Goal: Transaction & Acquisition: Purchase product/service

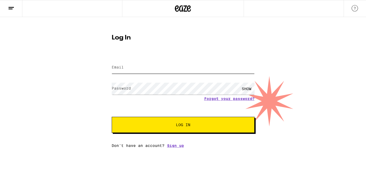
click at [141, 71] on input "Email" at bounding box center [183, 68] width 143 height 12
type input "[EMAIL_ADDRESS][DOMAIN_NAME]"
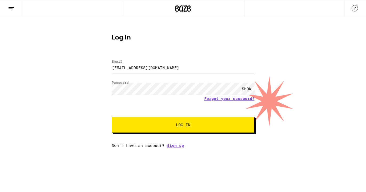
click at [112, 117] on button "Log In" at bounding box center [183, 125] width 143 height 16
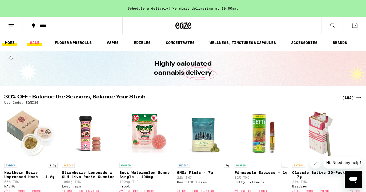
click at [36, 40] on link "SALE" at bounding box center [34, 43] width 15 height 6
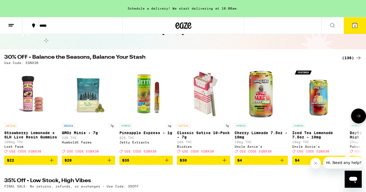
scroll to position [37, 0]
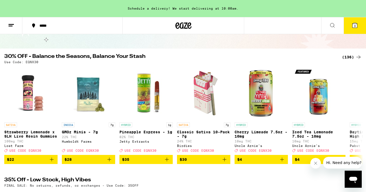
click at [348, 57] on div "(136)" at bounding box center [352, 57] width 20 height 6
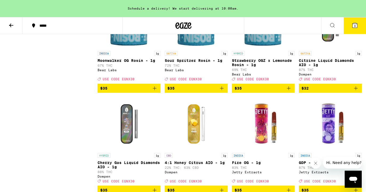
scroll to position [2023, 0]
